Goal: Task Accomplishment & Management: Manage account settings

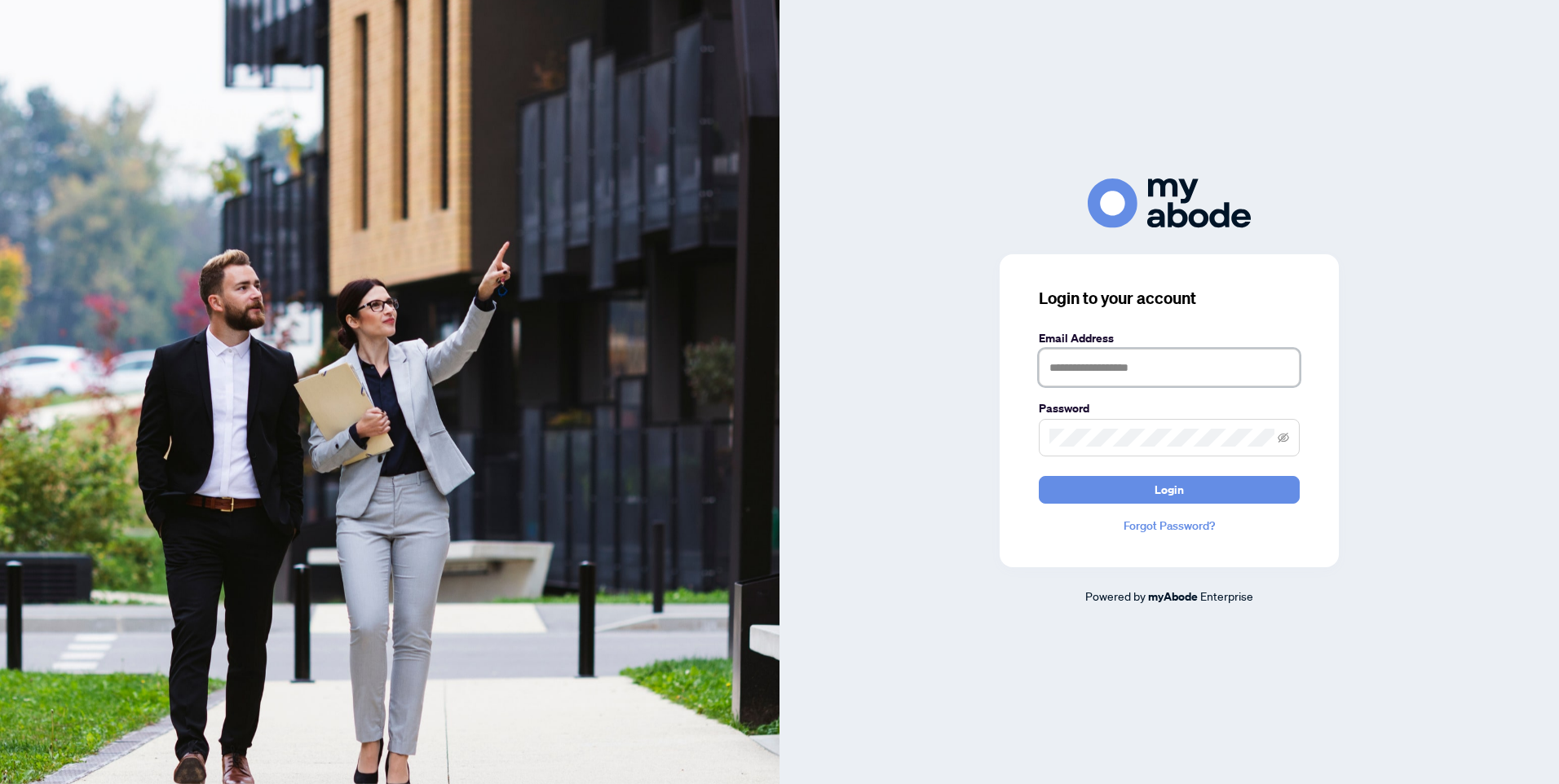
click at [1133, 375] on input "text" at bounding box center [1169, 368] width 261 height 37
type input "**********"
click at [1171, 482] on span "Login" at bounding box center [1169, 490] width 29 height 26
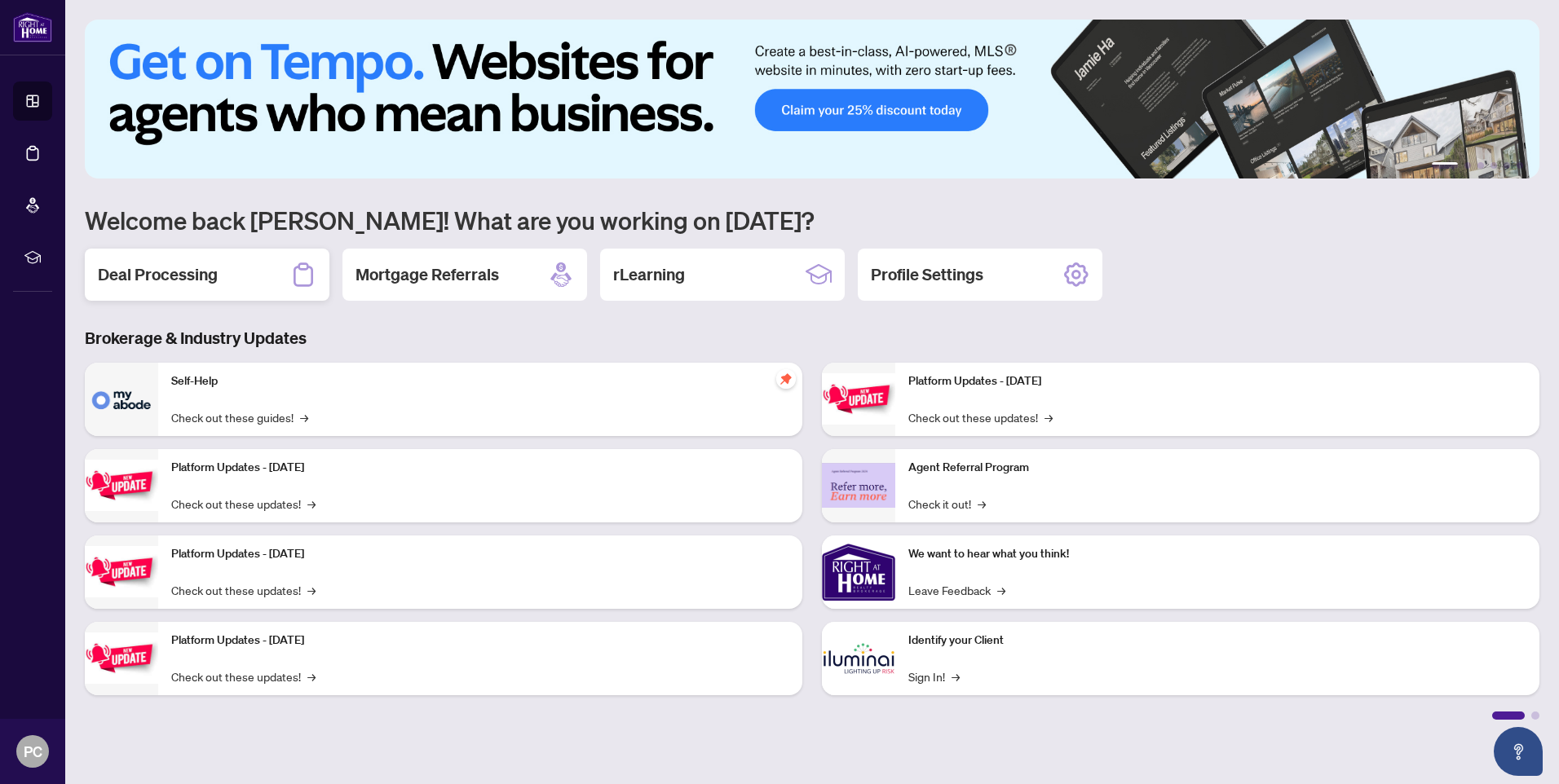
click at [308, 270] on icon at bounding box center [303, 275] width 26 height 26
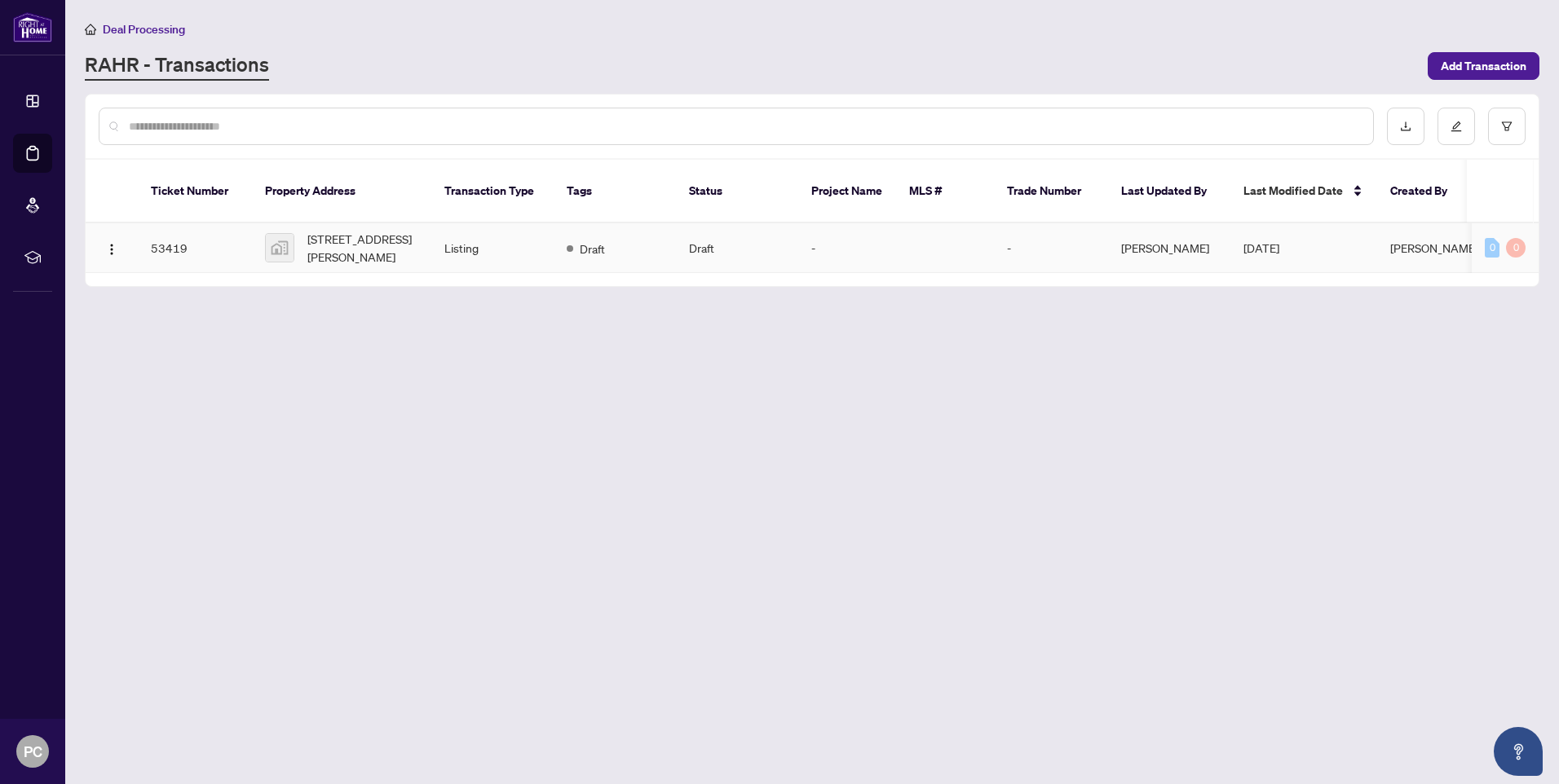
click at [163, 227] on td "53419" at bounding box center [195, 248] width 114 height 50
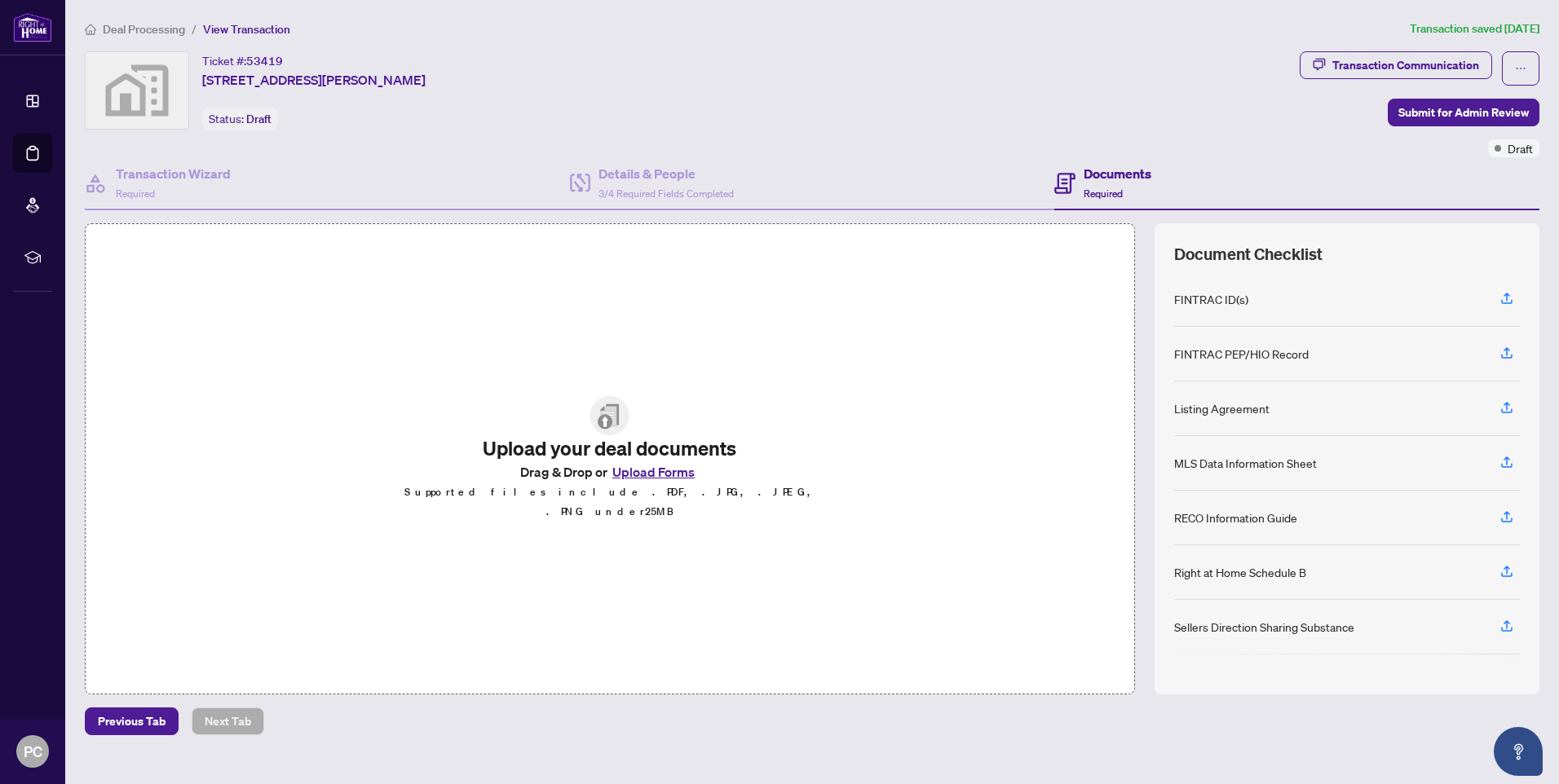
click at [674, 479] on button "Upload Forms" at bounding box center [653, 472] width 92 height 21
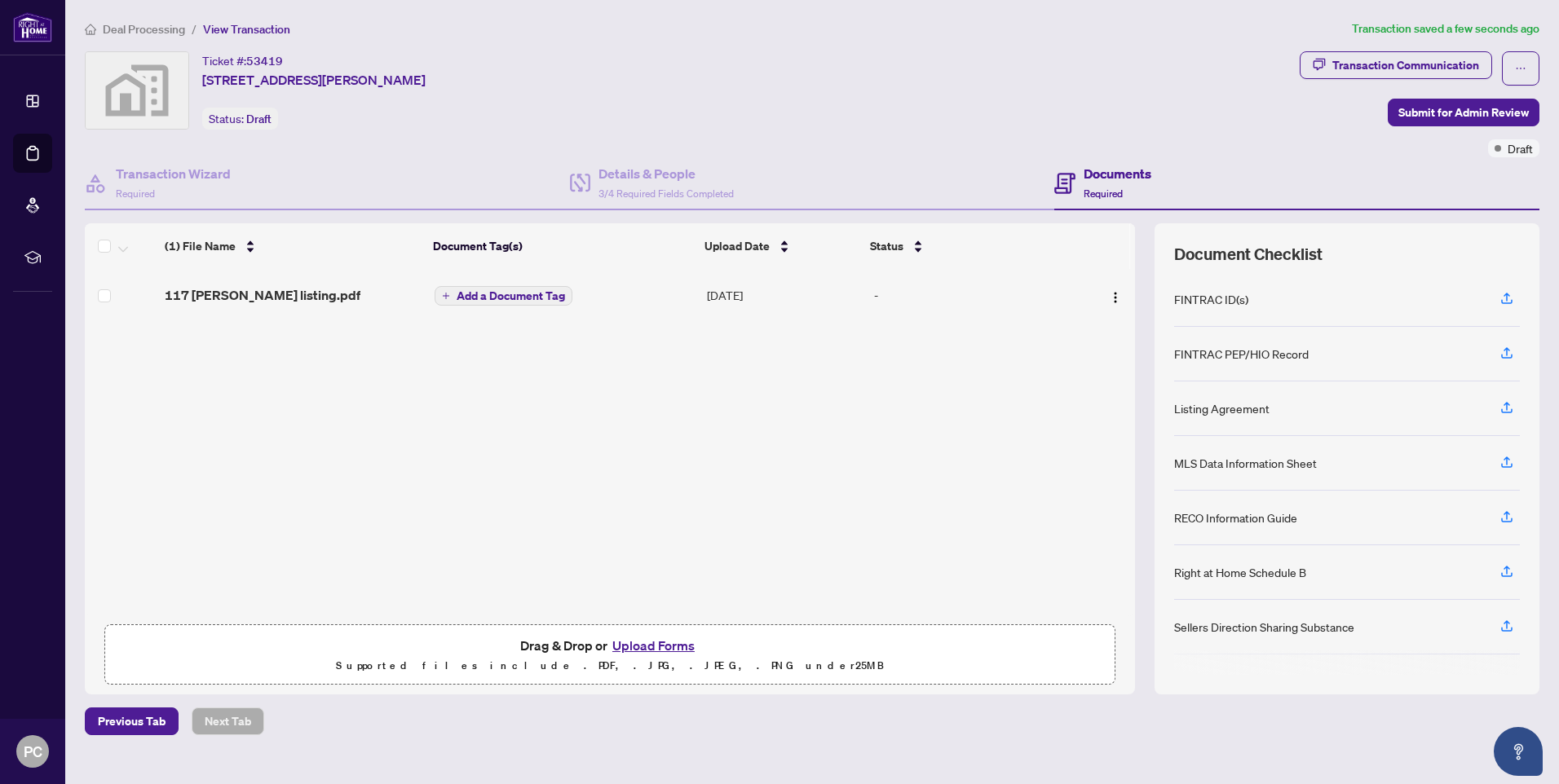
click at [673, 645] on button "Upload Forms" at bounding box center [653, 645] width 92 height 21
click at [621, 51] on div "Ticket #: 53419 117 Barker Street, London, ON, Canada Status: Draft" at bounding box center [689, 90] width 1208 height 78
click at [679, 645] on button "Upload Forms" at bounding box center [653, 645] width 92 height 21
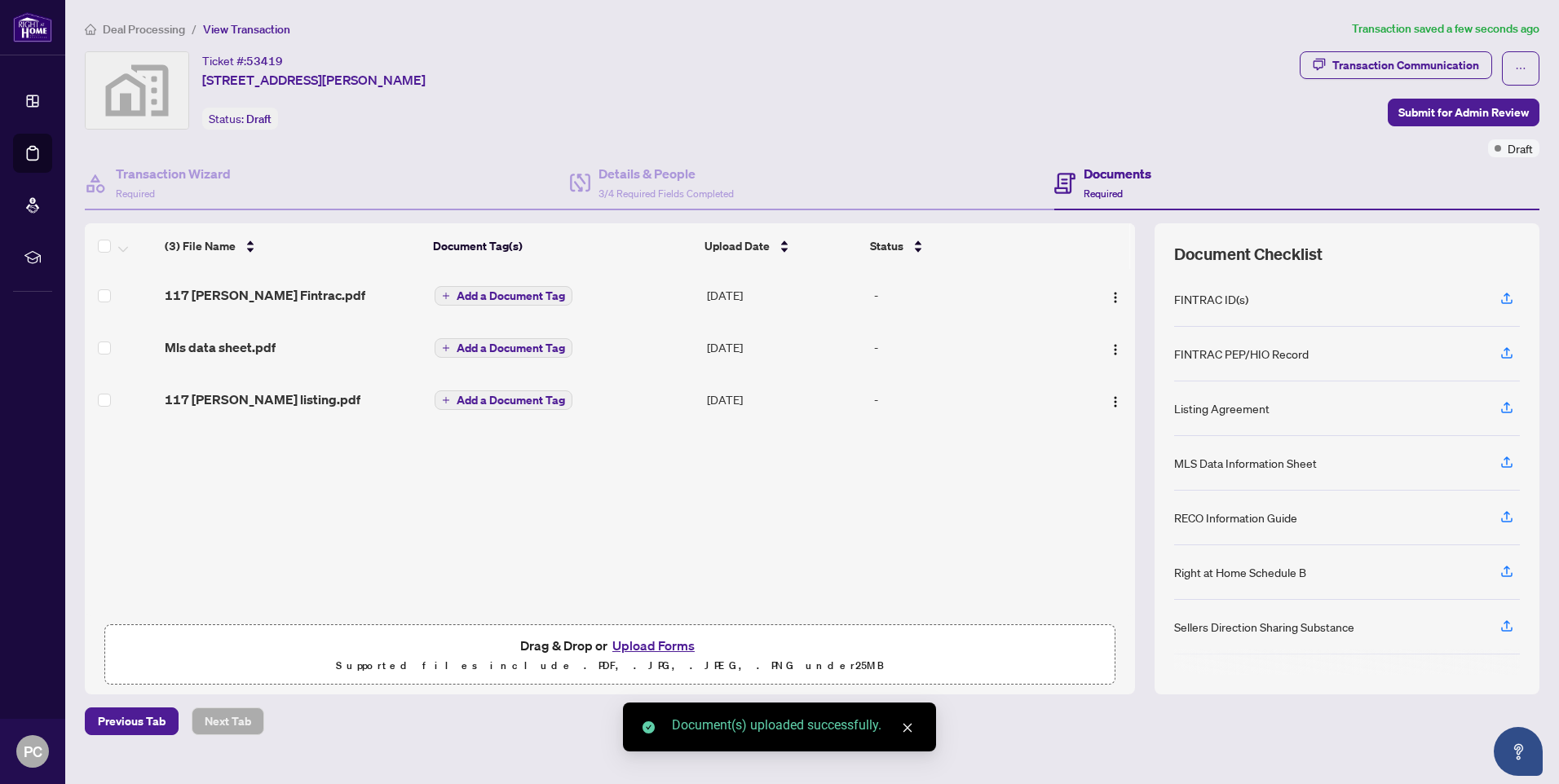
click at [647, 87] on div "Ticket #: 53419 117 Barker Street, London, ON, Canada Status: Draft" at bounding box center [689, 90] width 1208 height 78
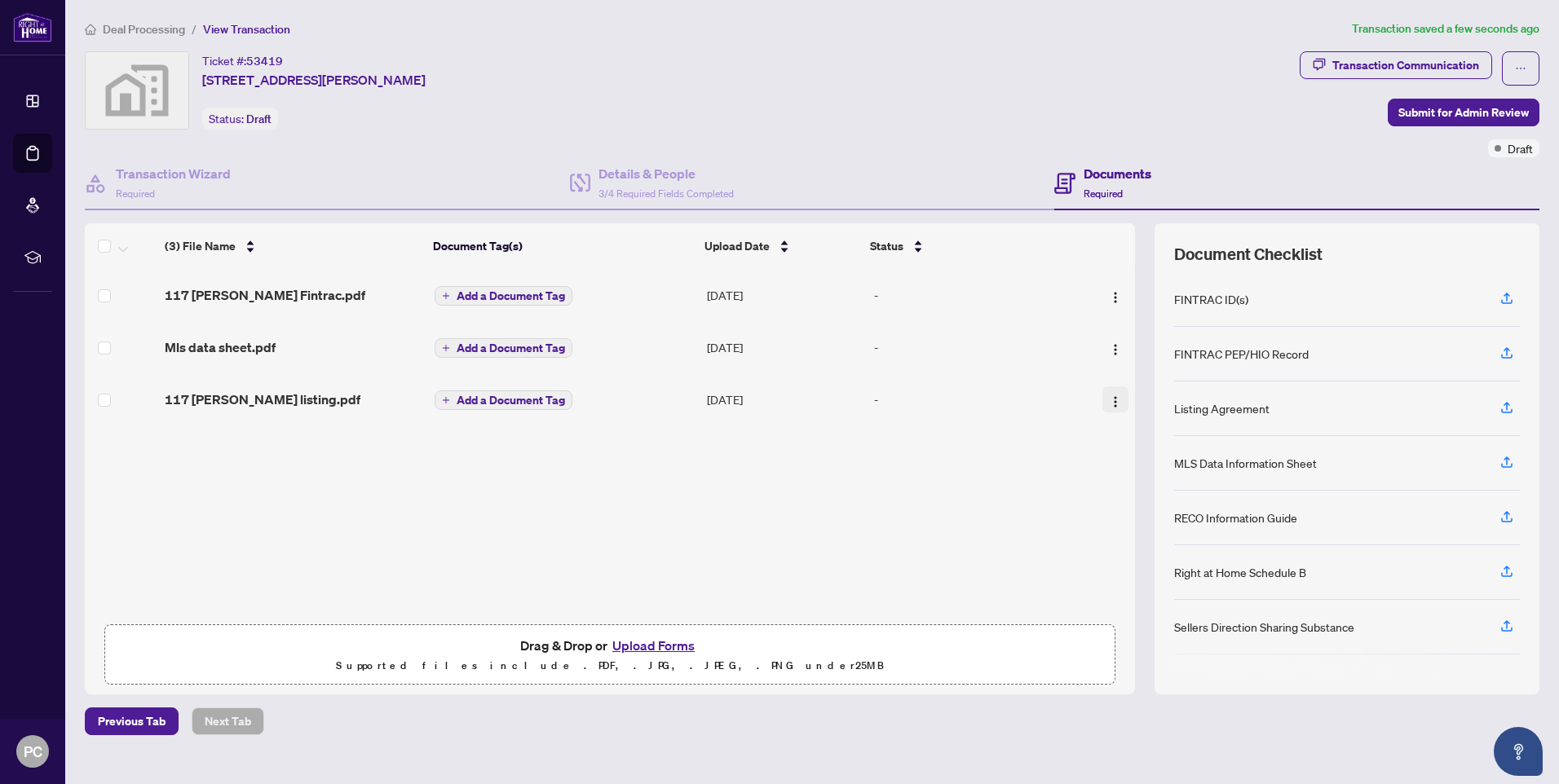
click at [1111, 398] on img "button" at bounding box center [1115, 402] width 13 height 13
click at [1109, 402] on img "button" at bounding box center [1115, 402] width 13 height 13
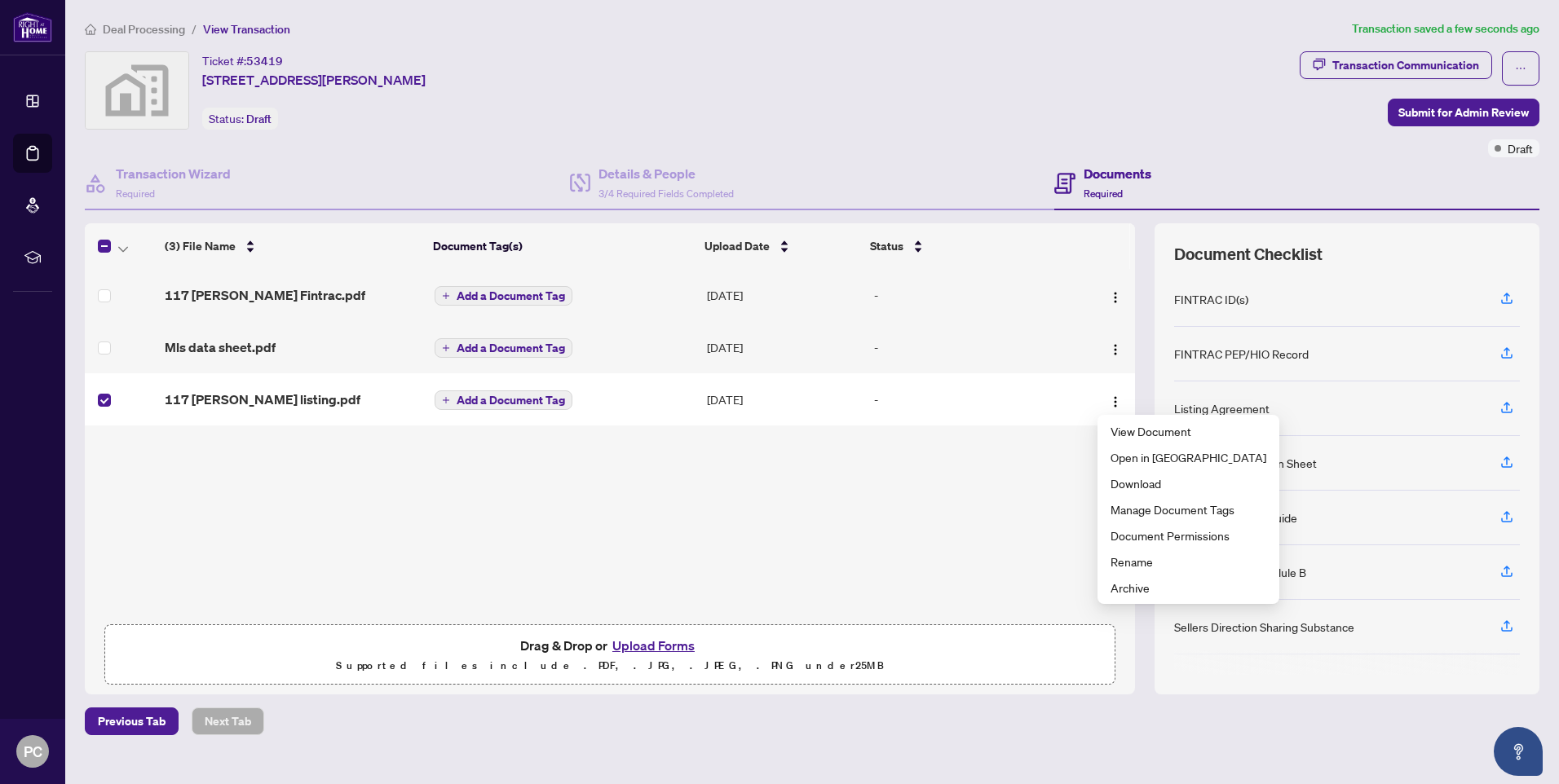
click at [569, 499] on div "117 barker Fintrac.pdf Add a Document Tag Sep/21/2025 - Mls data sheet.pdf Add …" at bounding box center [610, 442] width 1050 height 346
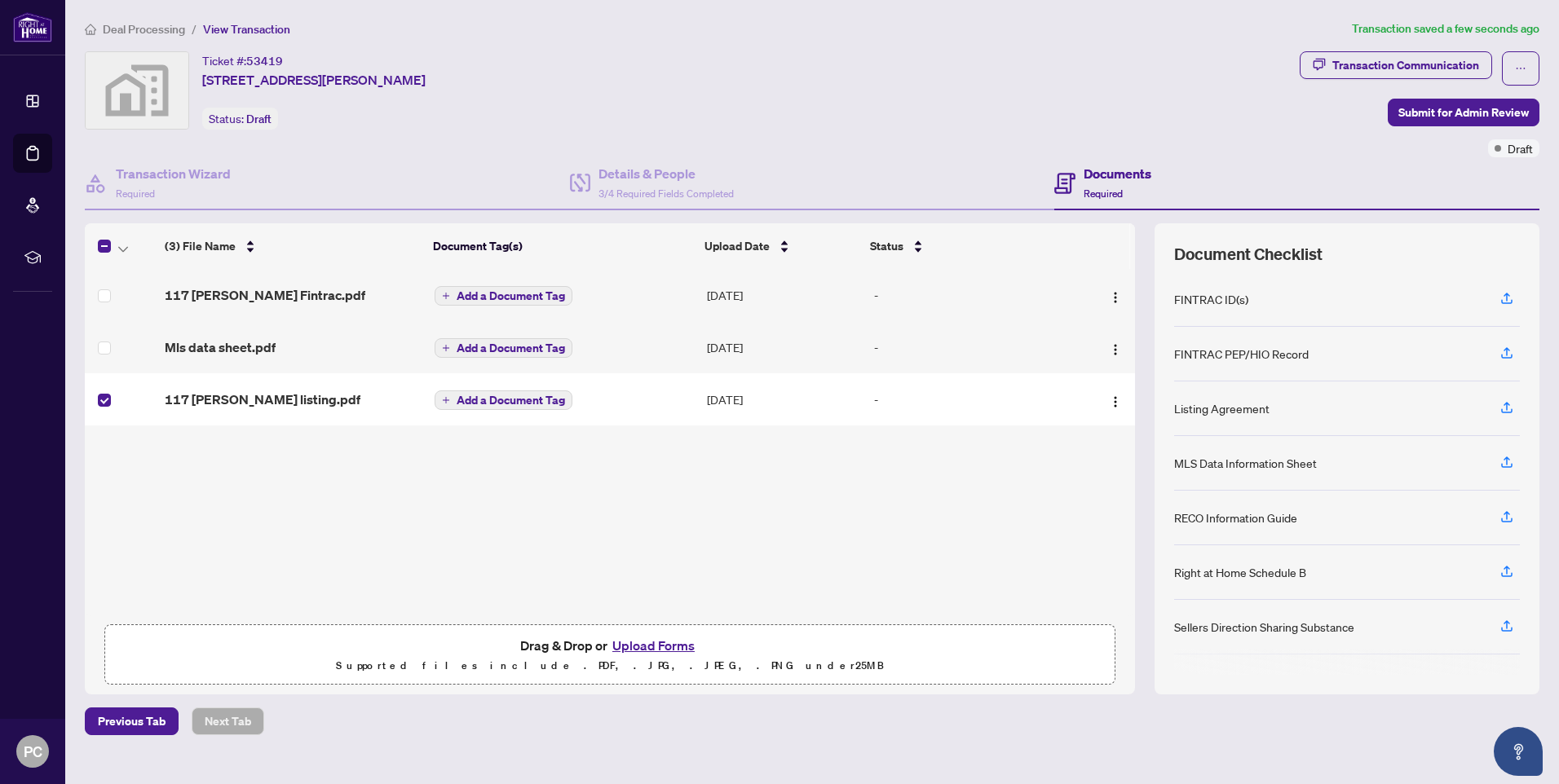
click at [484, 505] on div "117 barker Fintrac.pdf Add a Document Tag Sep/21/2025 - Mls data sheet.pdf Add …" at bounding box center [610, 442] width 1050 height 346
click at [681, 645] on button "Upload Forms" at bounding box center [653, 645] width 92 height 21
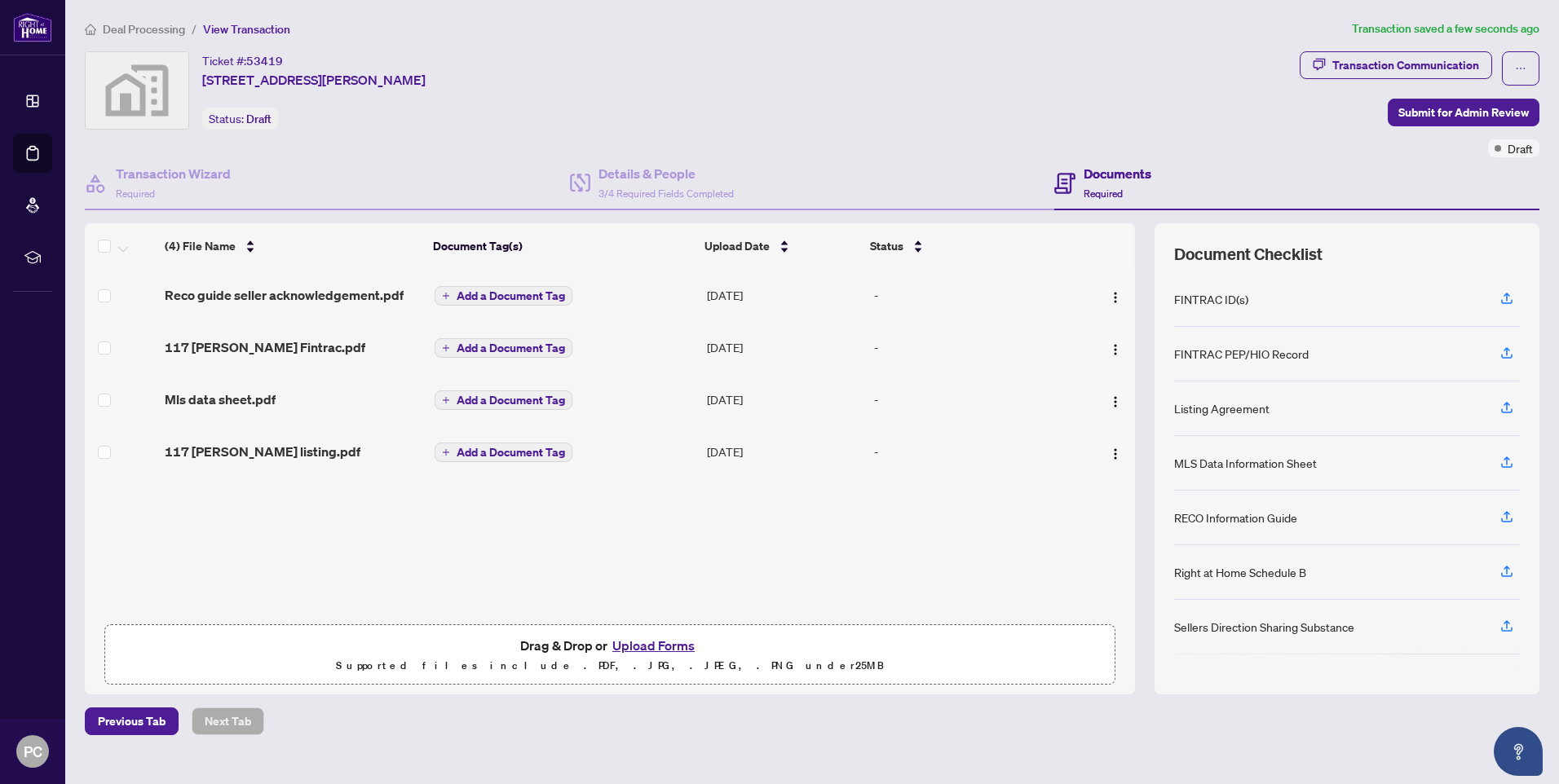
click at [674, 646] on button "Upload Forms" at bounding box center [653, 645] width 92 height 21
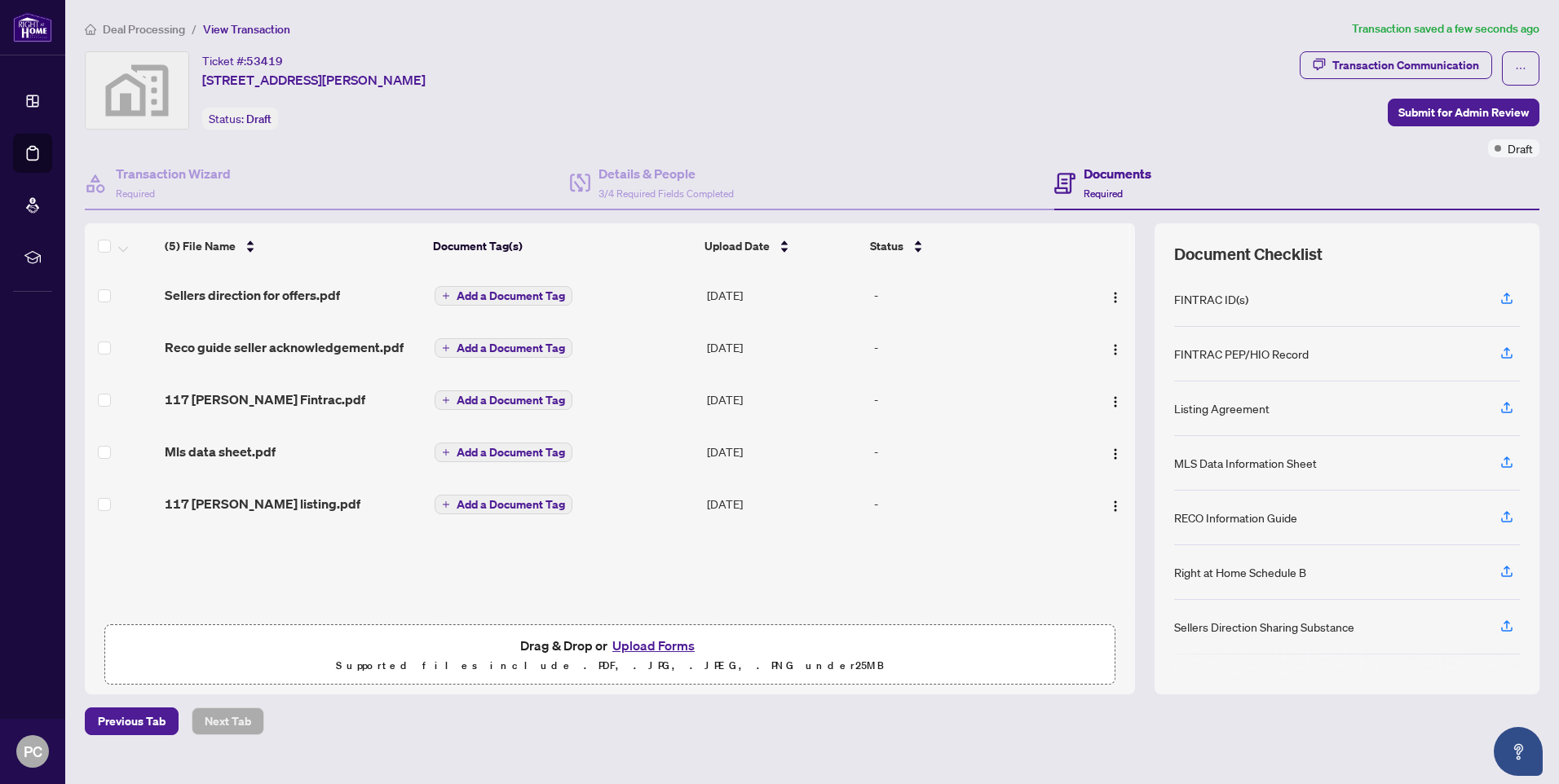
click at [643, 645] on button "Upload Forms" at bounding box center [653, 645] width 92 height 21
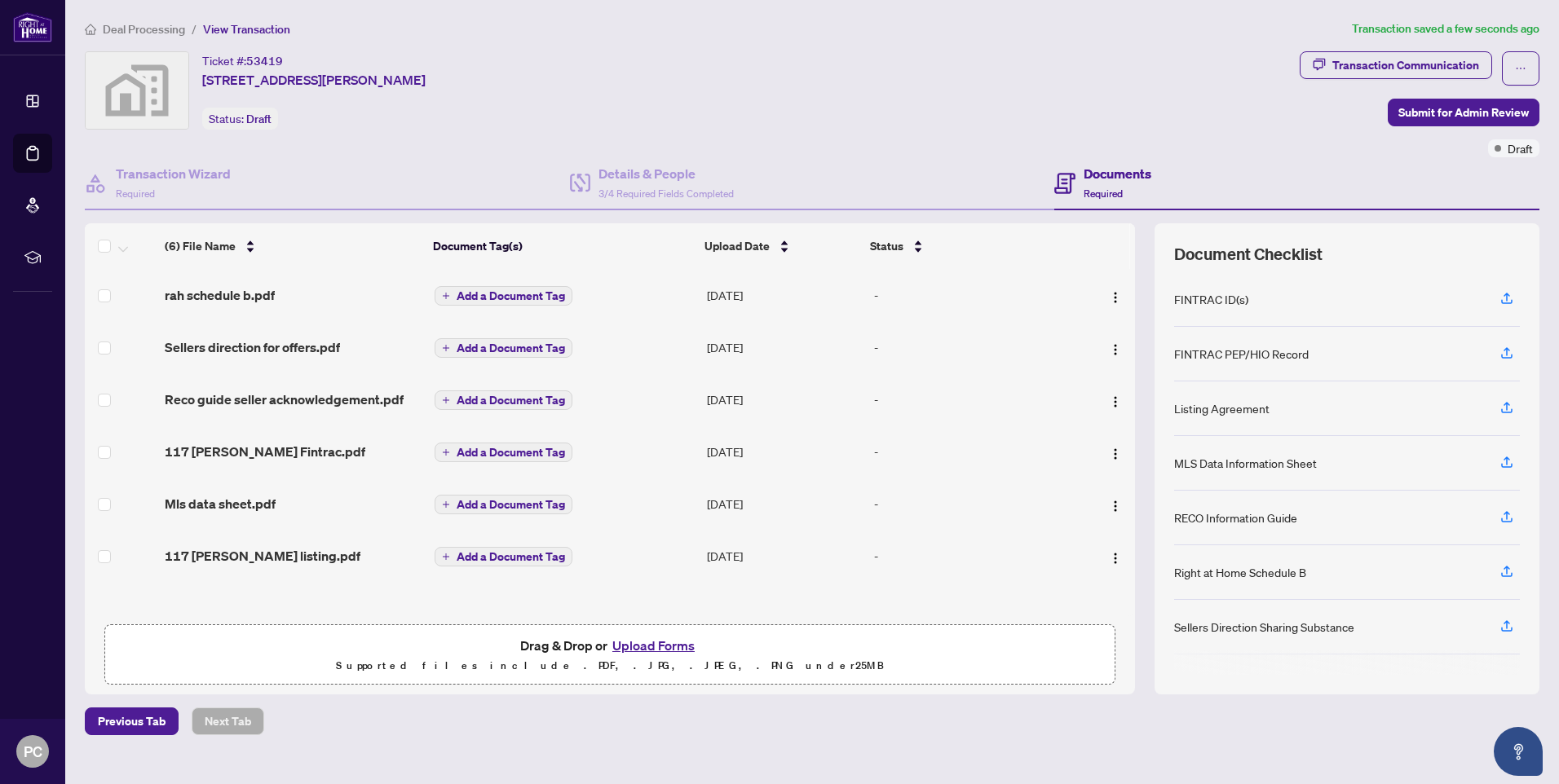
click at [824, 76] on div "Ticket #: 53419 117 Barker Street, London, ON, Canada Status: Draft" at bounding box center [689, 90] width 1208 height 78
click at [443, 451] on icon "plus" at bounding box center [446, 452] width 8 height 8
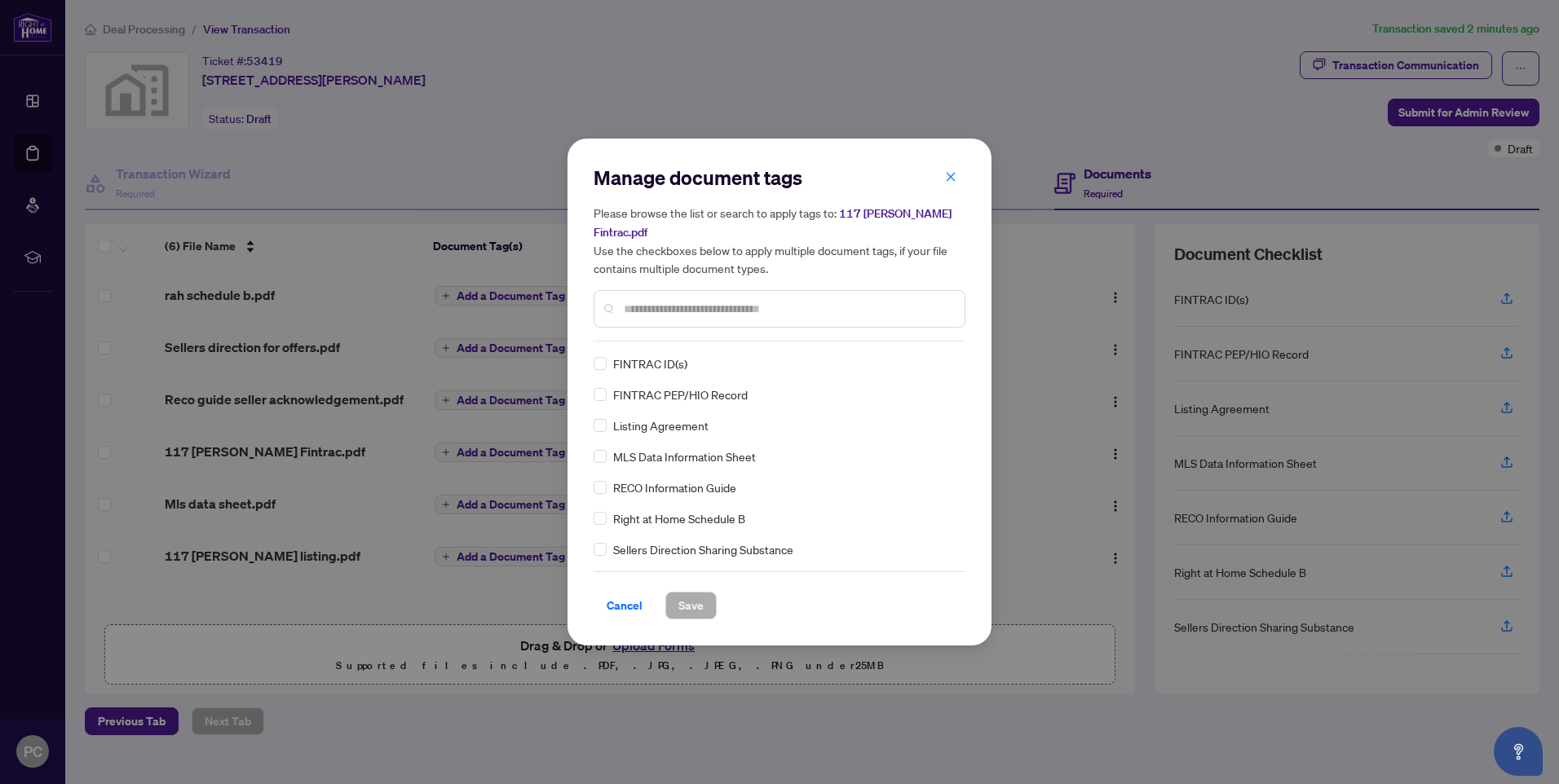
click at [842, 170] on div "Manage document tags Please browse the list or search to apply tags to: 117 bar…" at bounding box center [780, 392] width 424 height 507
click at [950, 183] on icon "close" at bounding box center [951, 177] width 11 height 11
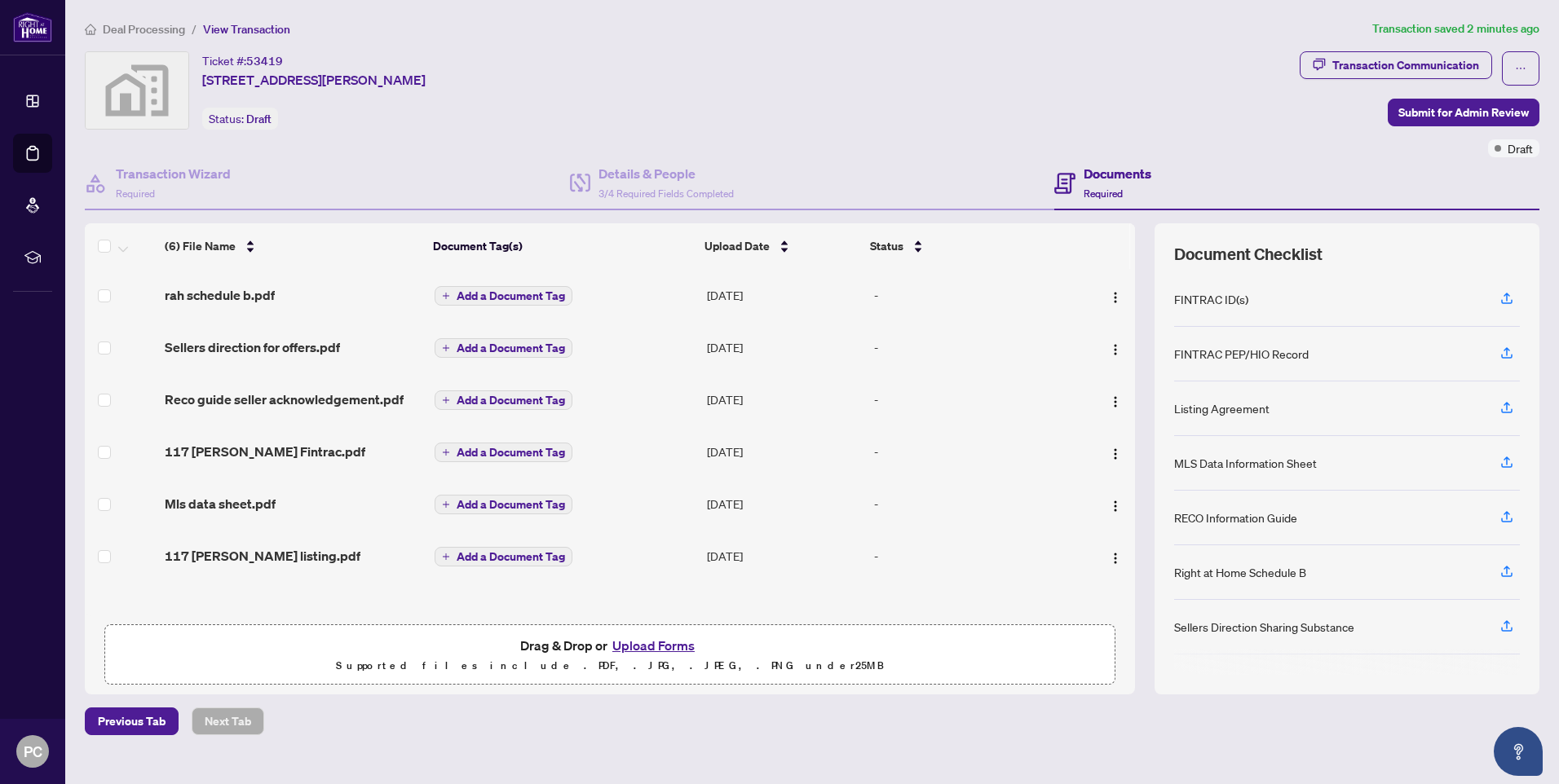
click at [651, 34] on ol "Deal Processing / View Transaction" at bounding box center [725, 29] width 1281 height 19
click at [674, 51] on div "Ticket #: 53419 117 Barker Street, London, ON, Canada Status: Draft" at bounding box center [689, 90] width 1208 height 78
click at [570, 77] on div "Ticket #: 53419 117 Barker Street, London, ON, Canada Status: Draft" at bounding box center [689, 90] width 1208 height 78
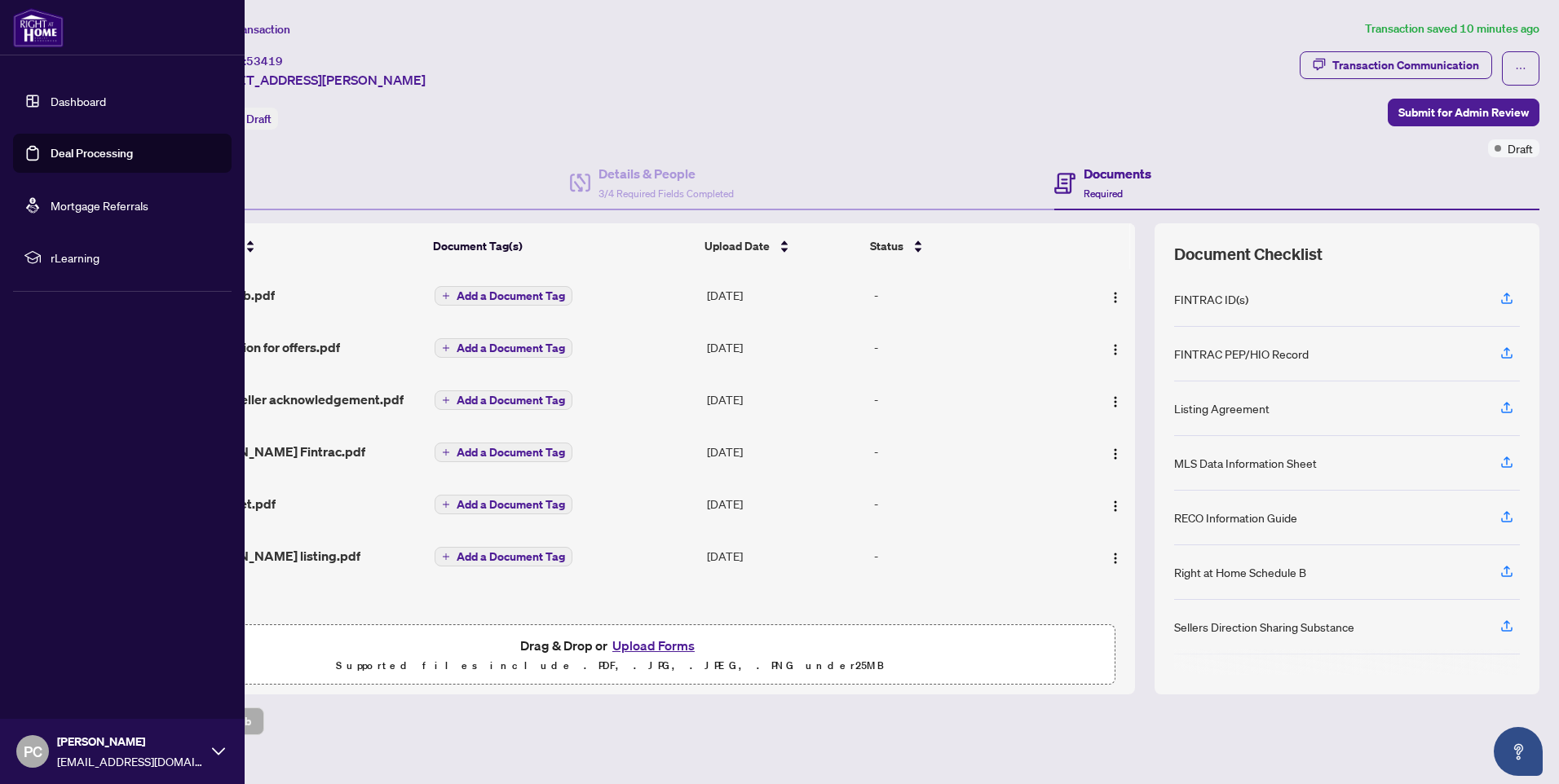
click at [211, 748] on div "PC Paul Carey paulcareyicloud@icloud.com" at bounding box center [122, 751] width 245 height 65
click at [68, 652] on span "Logout" at bounding box center [65, 654] width 37 height 26
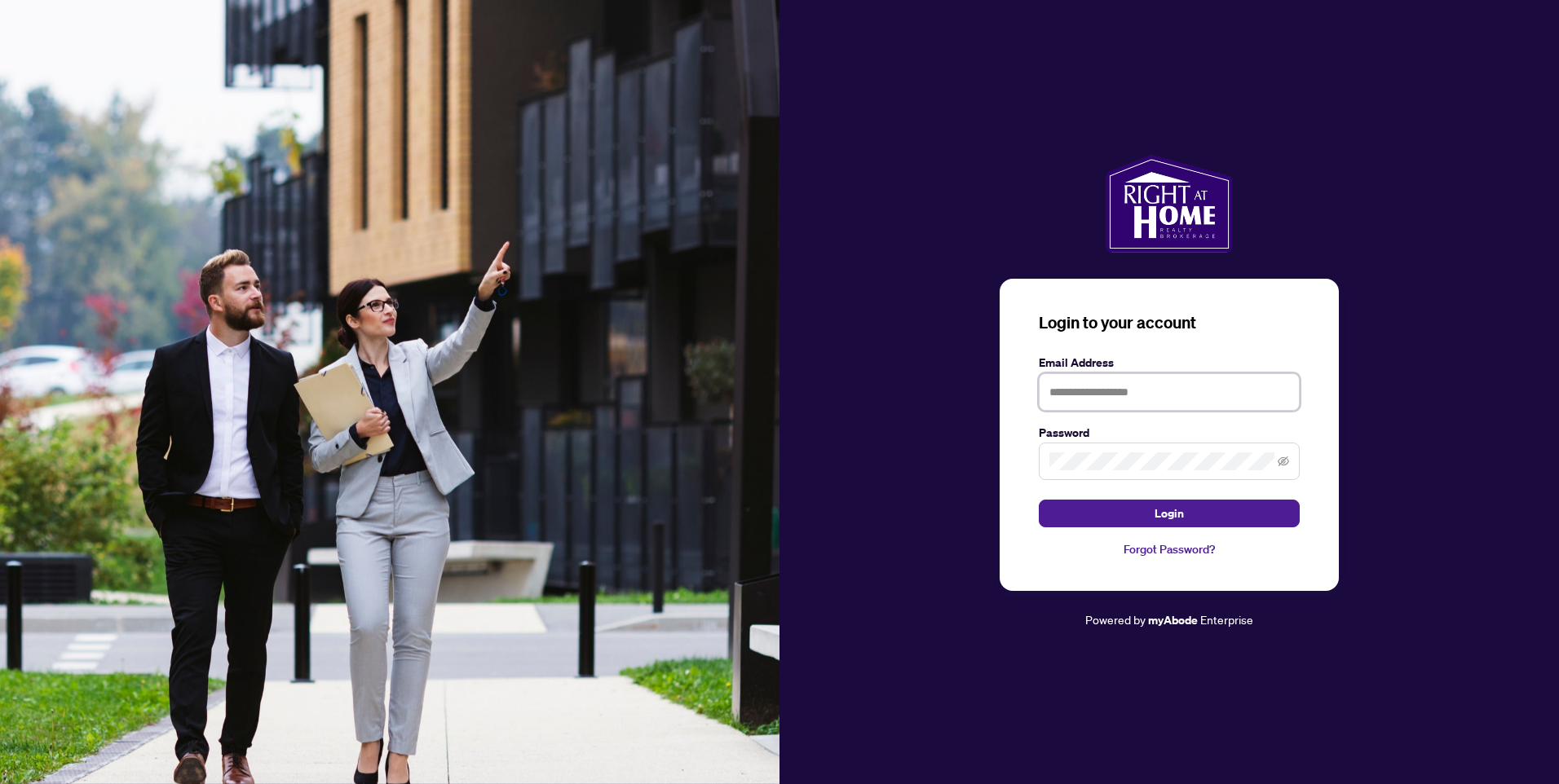
type input "**********"
